Goal: Task Accomplishment & Management: Use online tool/utility

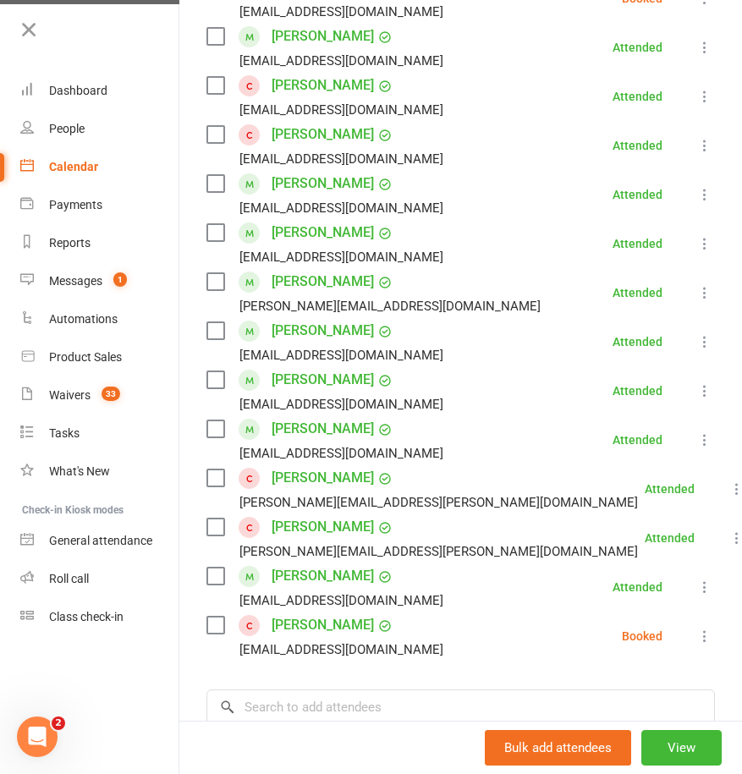
scroll to position [600, 0]
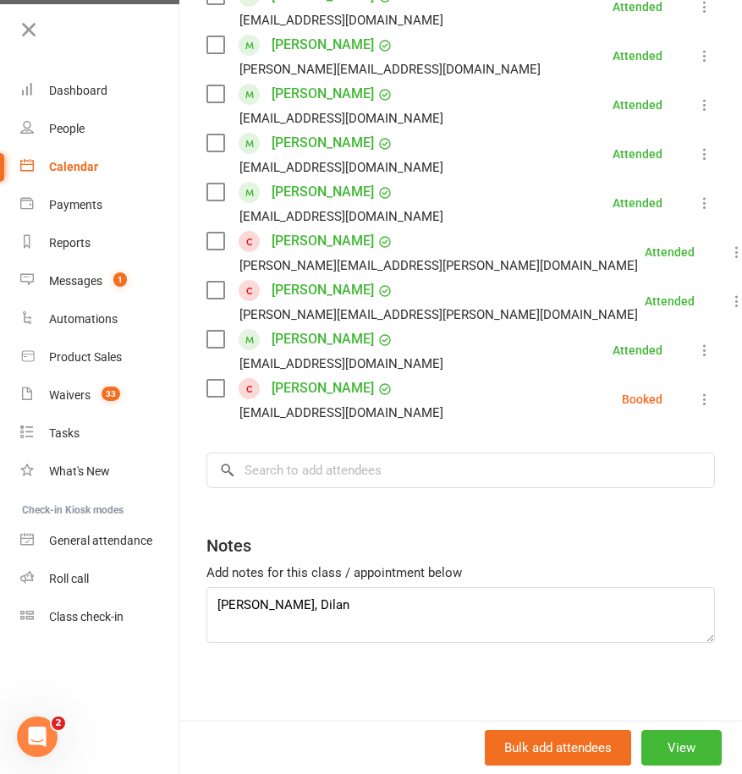
click at [696, 404] on icon at bounding box center [704, 399] width 17 height 17
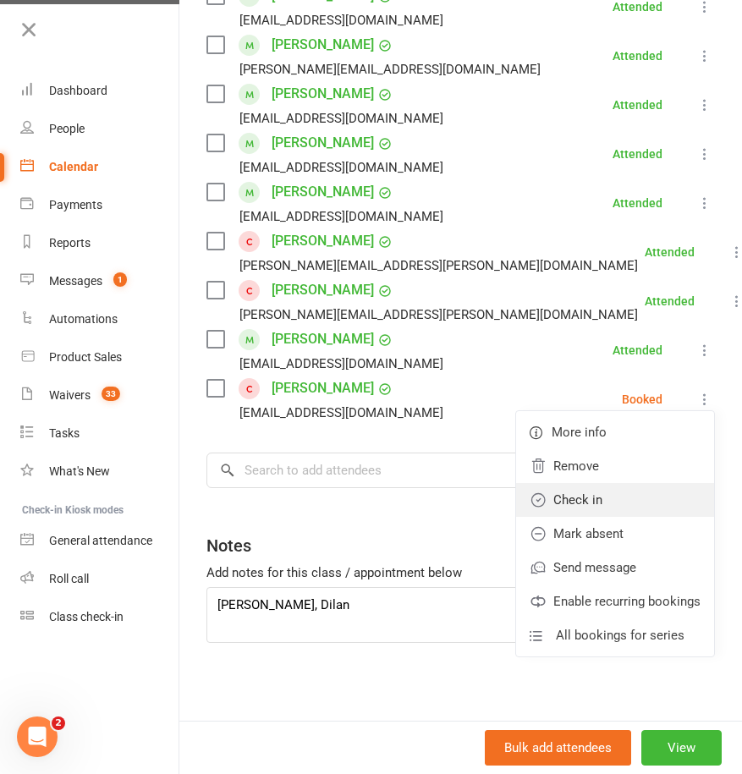
click at [560, 494] on link "Check in" at bounding box center [615, 500] width 198 height 34
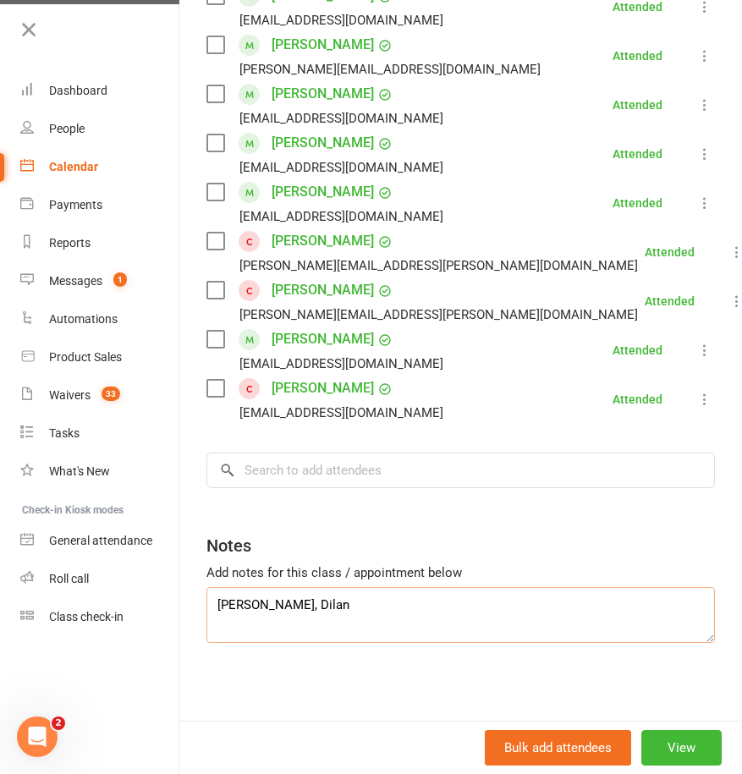
click at [310, 606] on textarea "Addison, Aniyah, Dilan" at bounding box center [460, 615] width 508 height 56
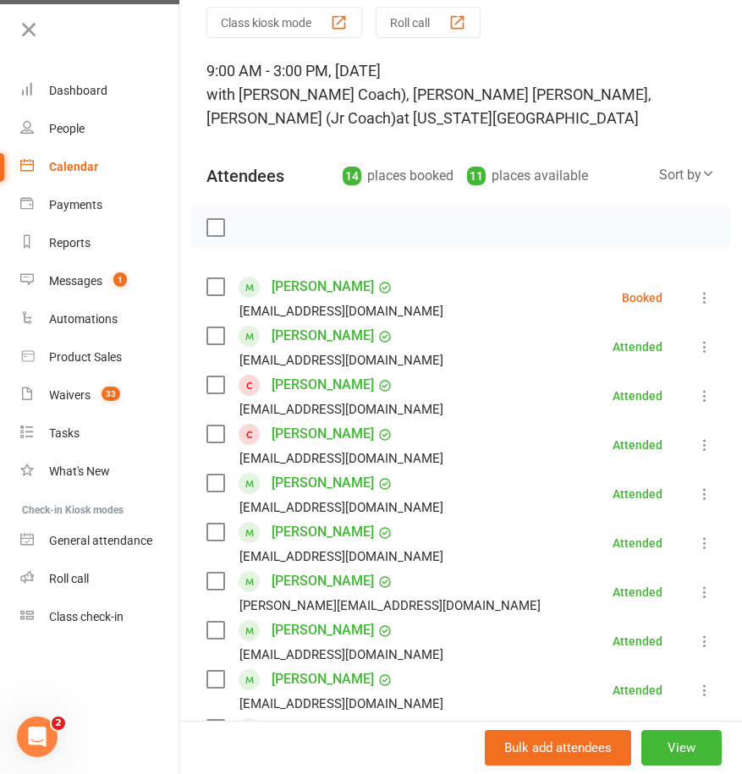
scroll to position [75, 0]
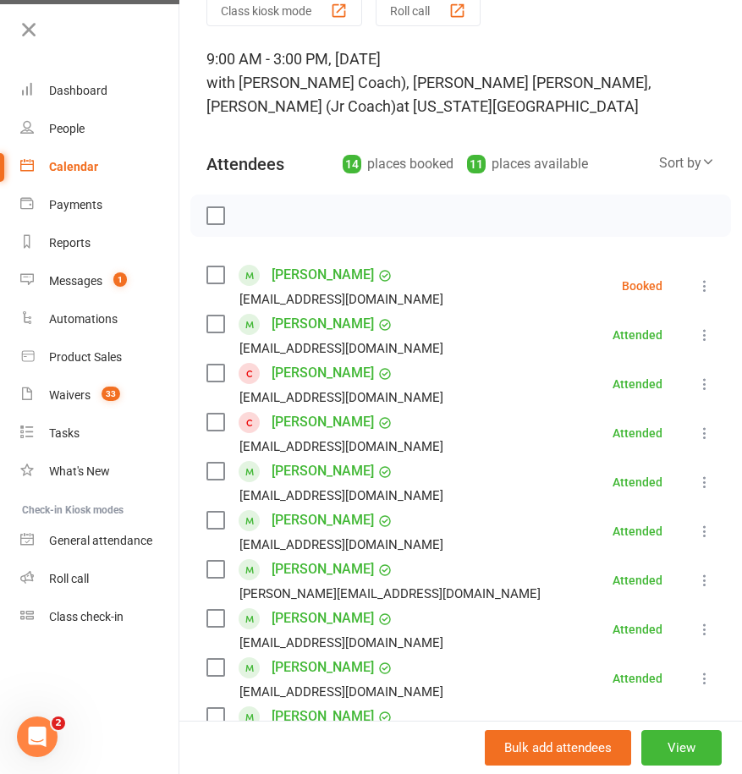
click at [696, 279] on icon at bounding box center [704, 285] width 17 height 17
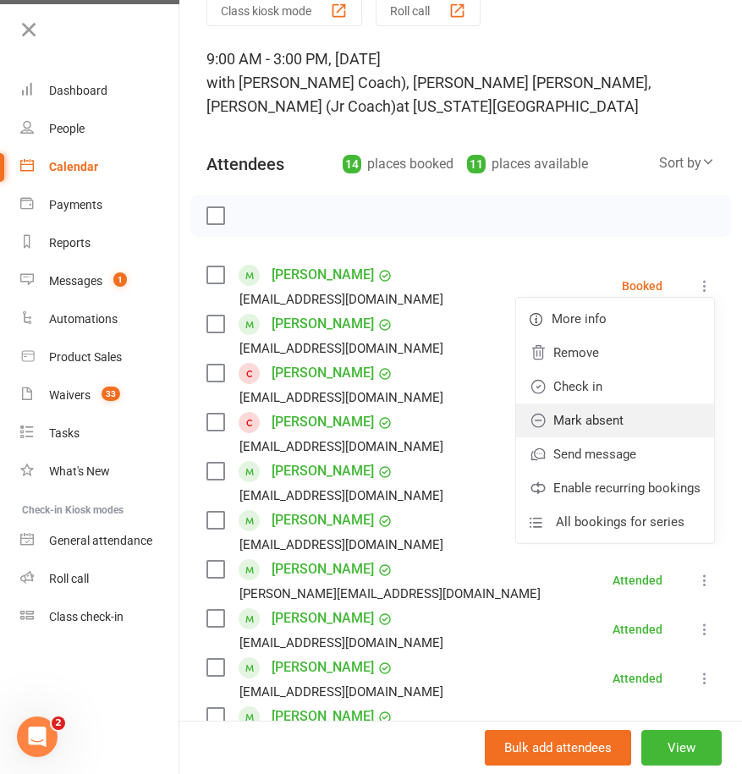
click at [586, 409] on link "Mark absent" at bounding box center [615, 420] width 198 height 34
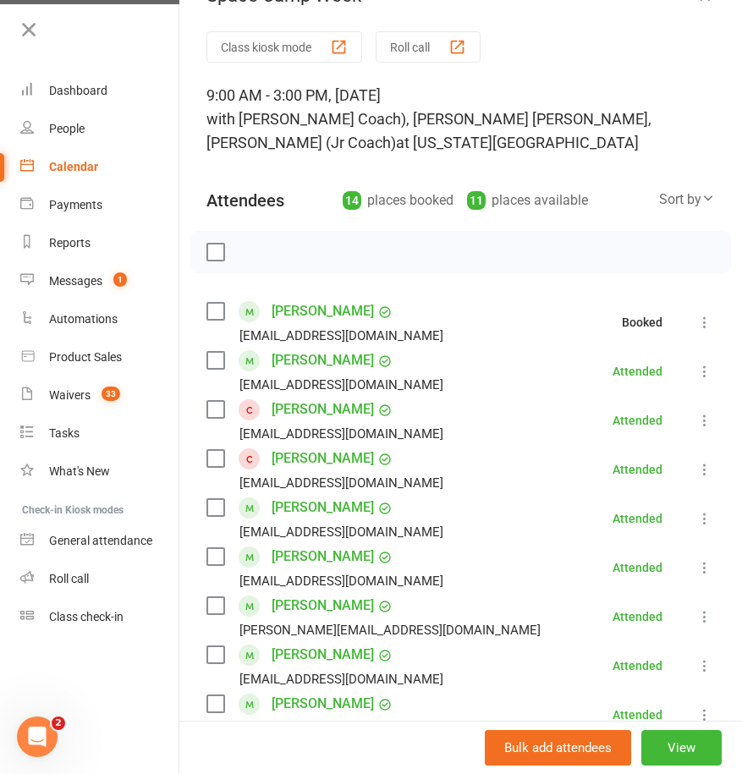
scroll to position [0, 0]
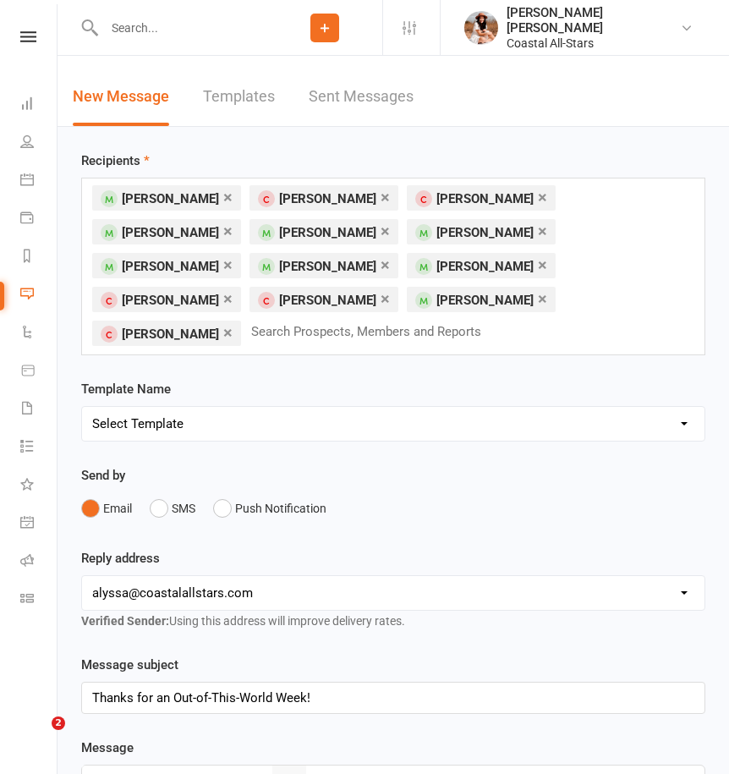
select select "5"
click at [511, 465] on div "Send by Email SMS Push Notification" at bounding box center [393, 494] width 624 height 59
